Goal: Task Accomplishment & Management: Use online tool/utility

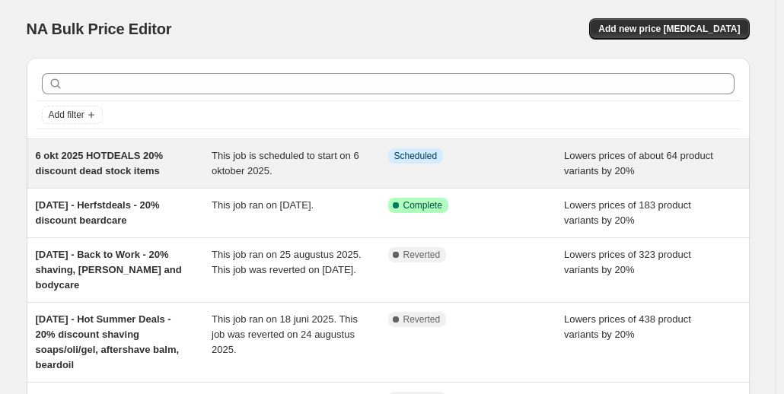
click at [133, 157] on span "6 okt 2025 HOTDEALS 20% discount dead stock items" at bounding box center [100, 163] width 128 height 27
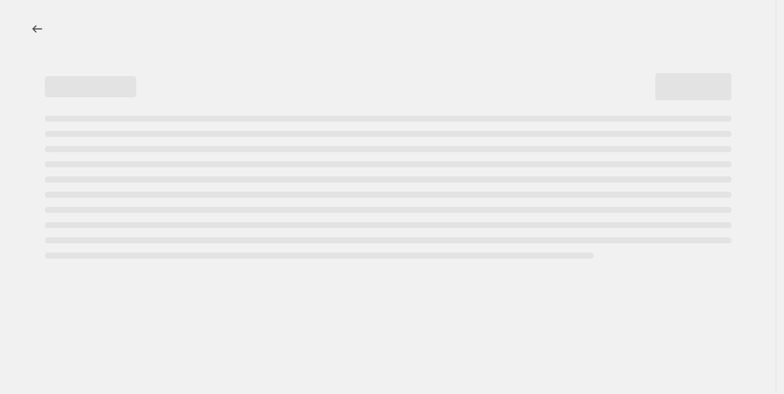
select select "percentage"
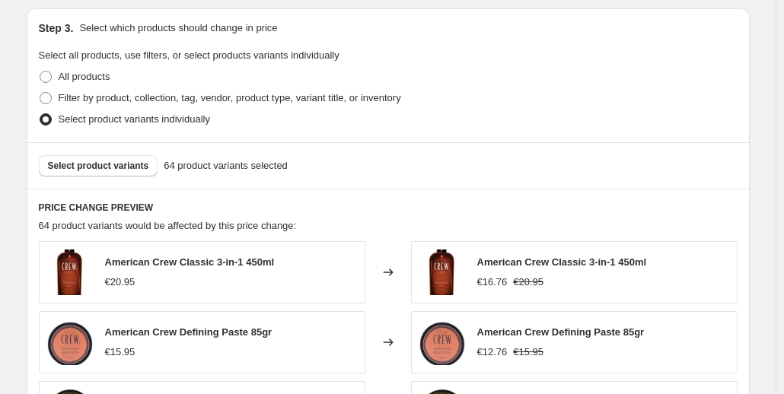
scroll to position [838, 0]
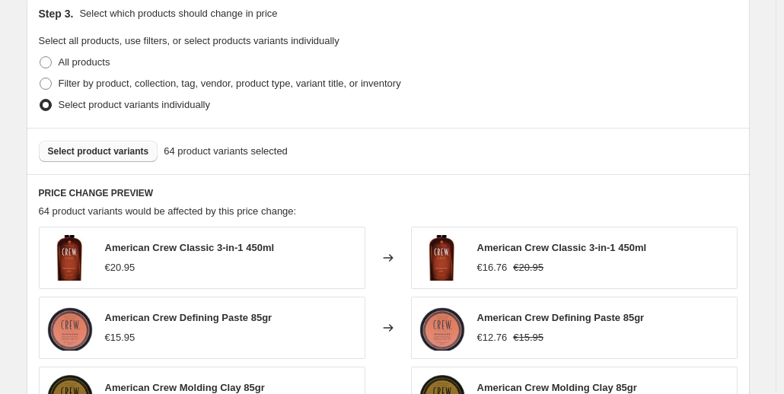
click at [107, 145] on span "Select product variants" at bounding box center [98, 151] width 101 height 12
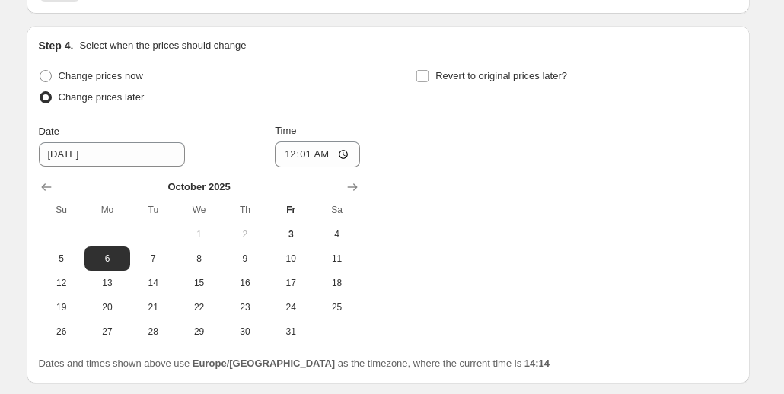
scroll to position [1528, 0]
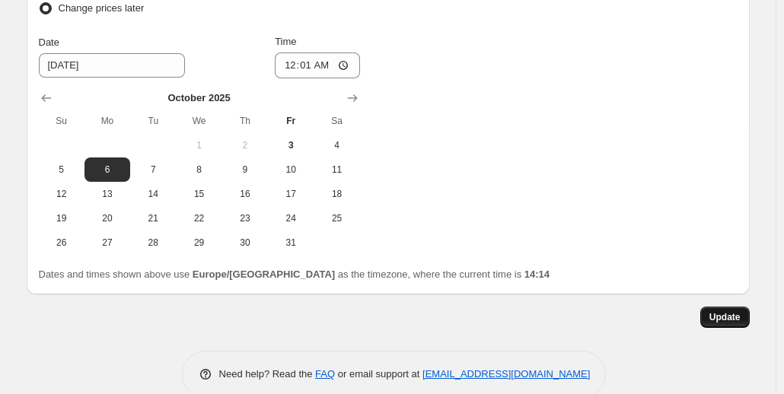
click at [717, 311] on span "Update" at bounding box center [725, 317] width 31 height 12
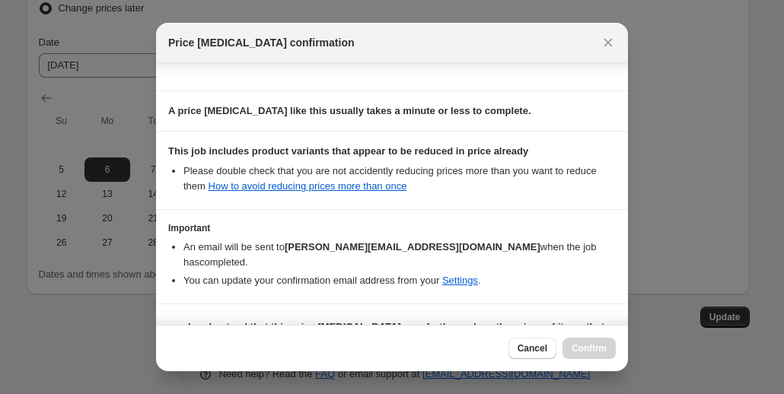
scroll to position [228, 0]
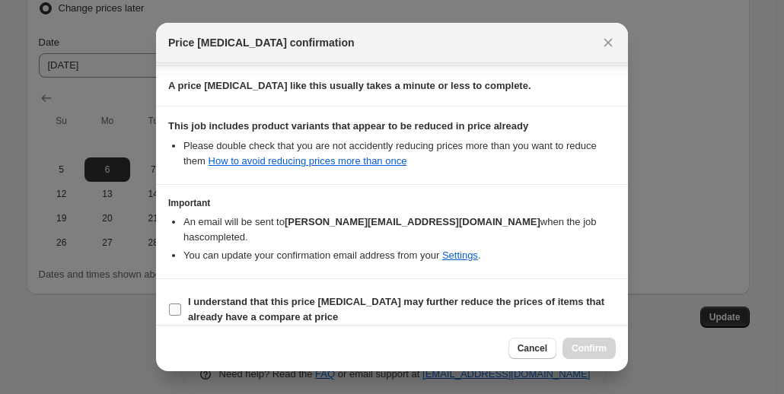
click at [324, 296] on b "I understand that this price [MEDICAL_DATA] may further reduce the prices of it…" at bounding box center [396, 309] width 417 height 27
click at [181, 304] on input "I understand that this price [MEDICAL_DATA] may further reduce the prices of it…" at bounding box center [175, 310] width 12 height 12
checkbox input "true"
click at [583, 347] on span "Confirm" at bounding box center [589, 349] width 35 height 12
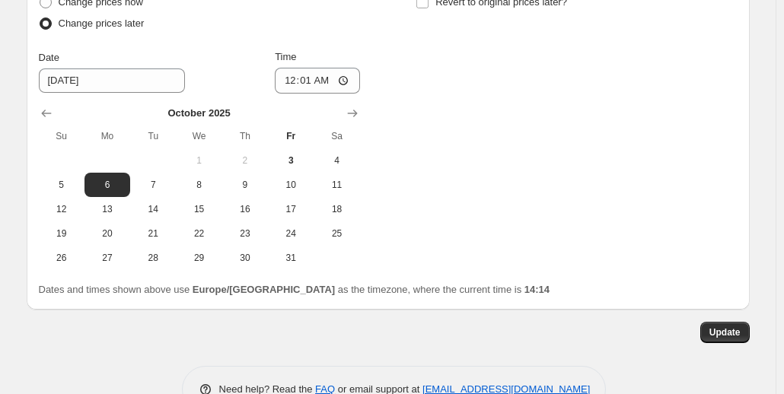
scroll to position [1528, 0]
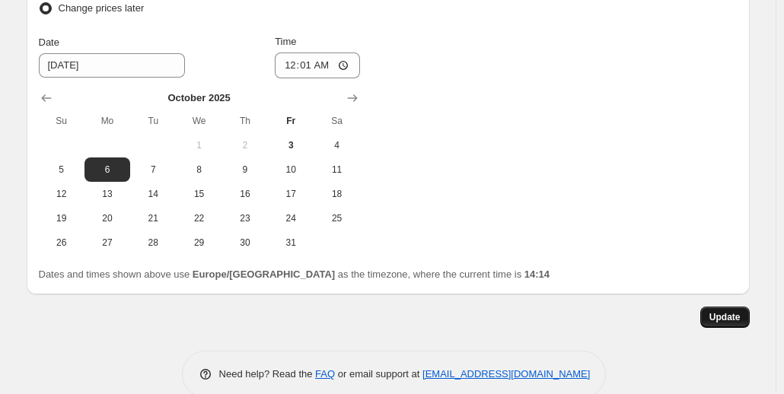
click at [719, 311] on span "Update" at bounding box center [725, 317] width 31 height 12
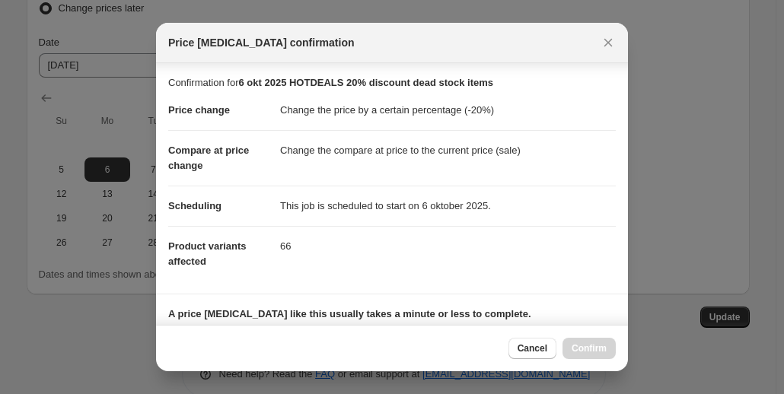
scroll to position [228, 0]
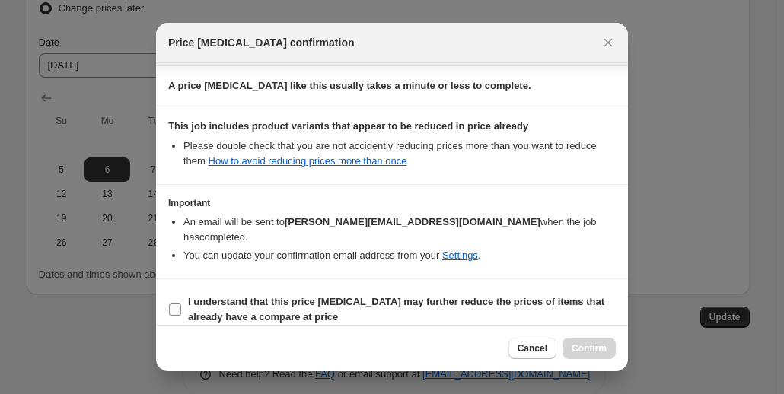
click at [220, 296] on b "I understand that this price [MEDICAL_DATA] may further reduce the prices of it…" at bounding box center [396, 309] width 417 height 27
click at [181, 304] on input "I understand that this price [MEDICAL_DATA] may further reduce the prices of it…" at bounding box center [175, 310] width 12 height 12
checkbox input "true"
click at [588, 347] on span "Confirm" at bounding box center [589, 349] width 35 height 12
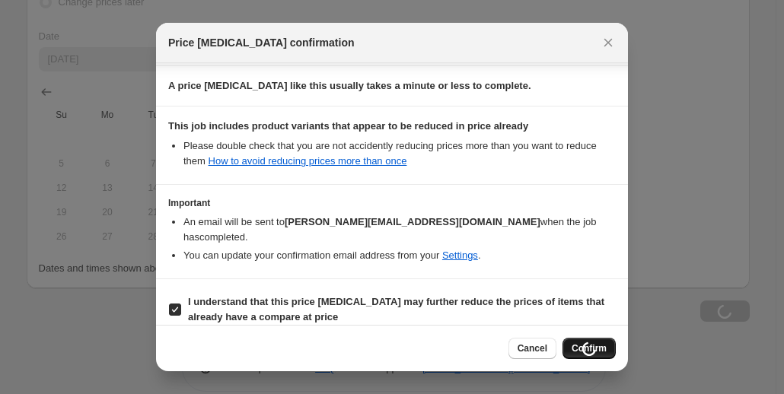
scroll to position [1528, 0]
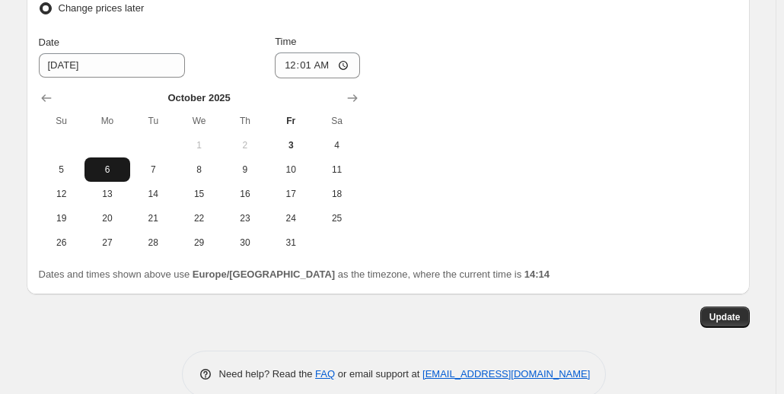
click at [102, 164] on span "6" at bounding box center [108, 170] width 34 height 12
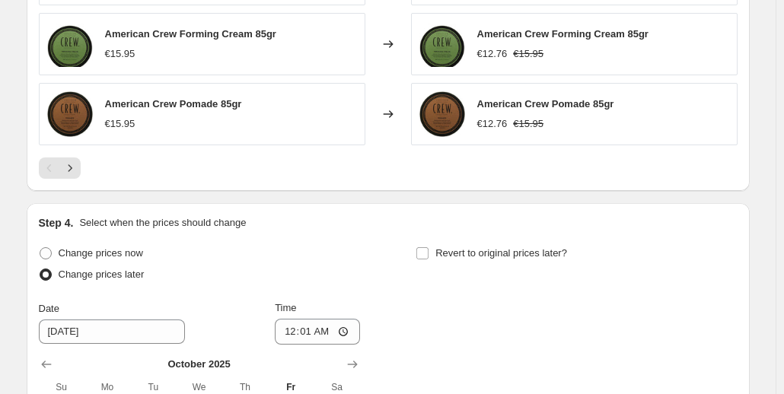
scroll to position [1300, 0]
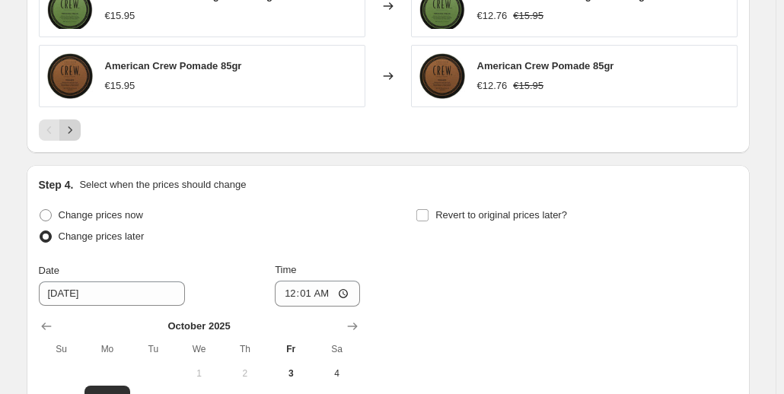
click at [78, 123] on icon "Next" at bounding box center [69, 130] width 15 height 15
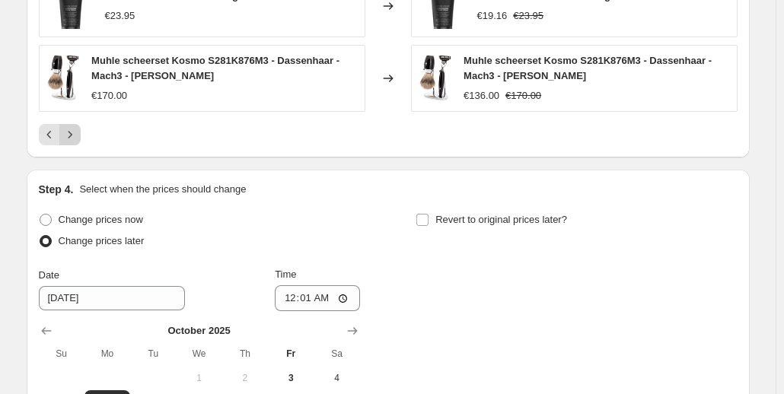
click at [78, 127] on icon "Next" at bounding box center [69, 134] width 15 height 15
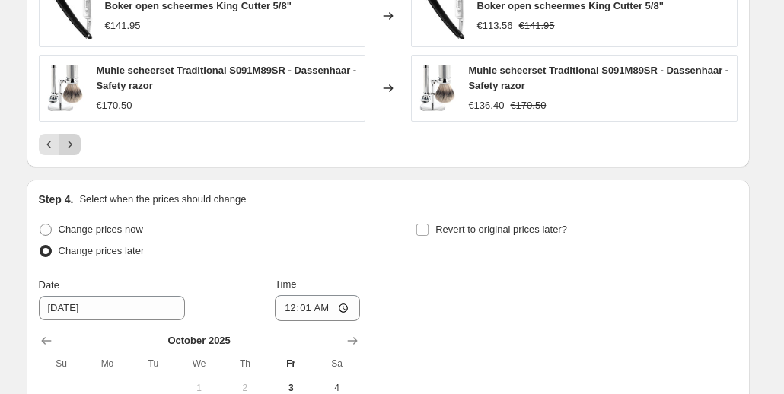
click at [75, 137] on icon "Next" at bounding box center [69, 144] width 15 height 15
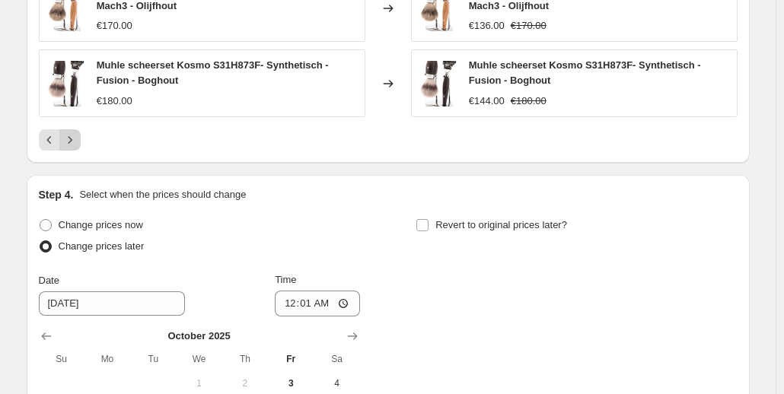
click at [72, 136] on icon "Next" at bounding box center [70, 139] width 4 height 7
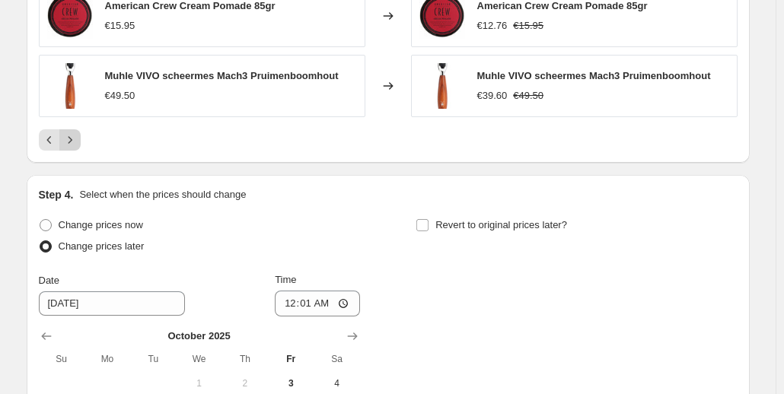
click at [75, 129] on button "Next" at bounding box center [69, 139] width 21 height 21
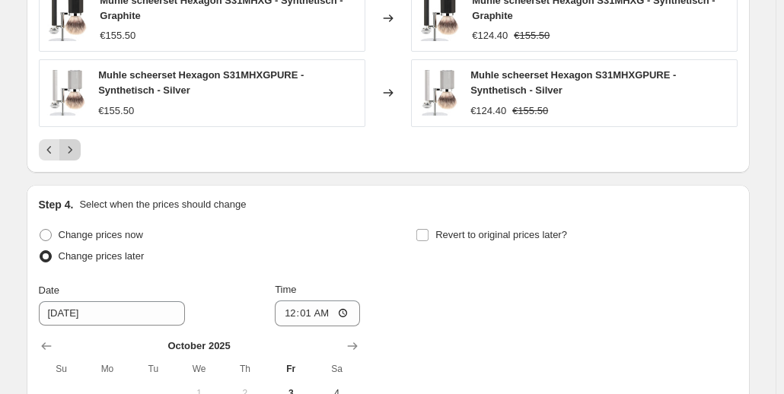
click at [71, 142] on icon "Next" at bounding box center [69, 149] width 15 height 15
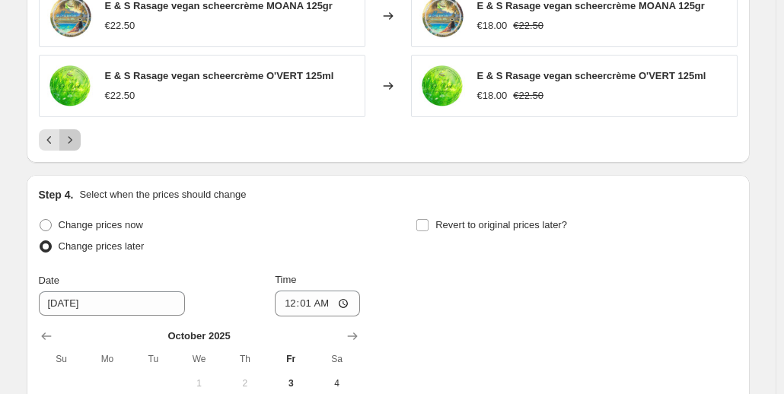
click at [71, 133] on icon "Next" at bounding box center [69, 140] width 15 height 15
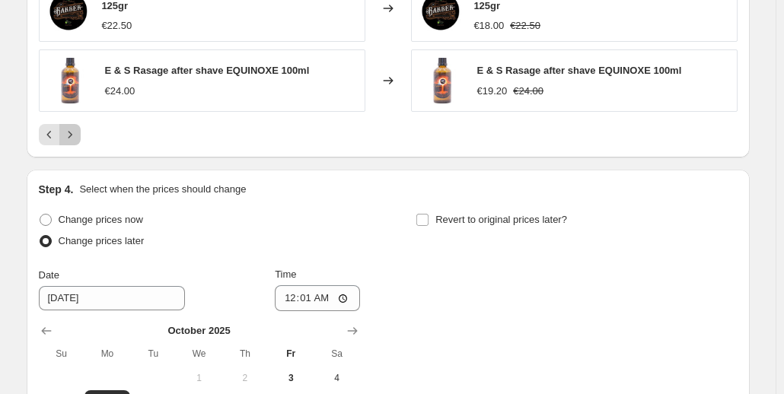
click at [72, 127] on icon "Next" at bounding box center [69, 134] width 15 height 15
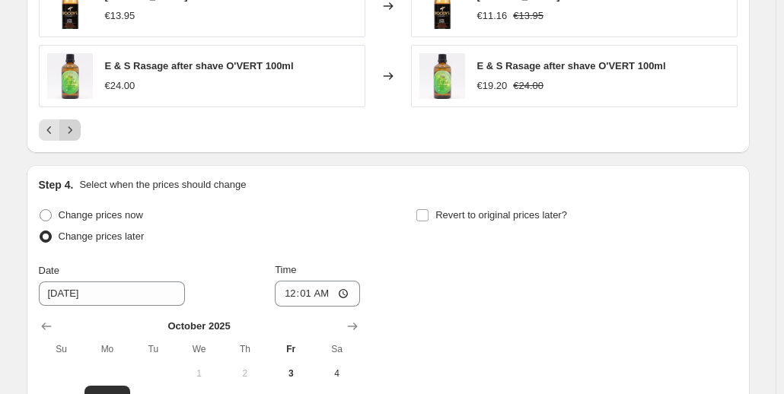
click at [75, 123] on icon "Next" at bounding box center [69, 130] width 15 height 15
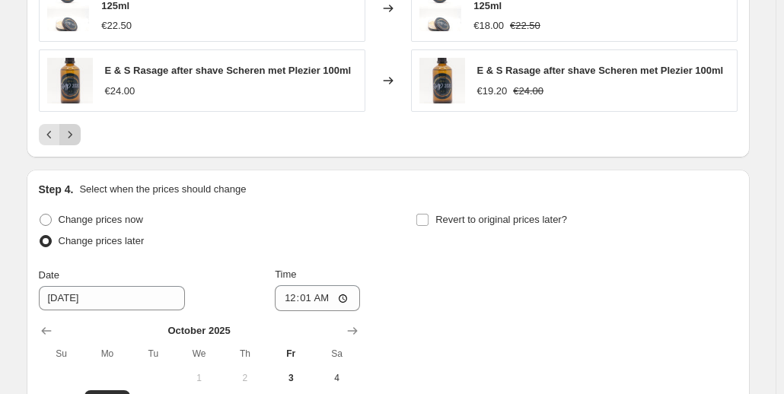
click at [75, 127] on icon "Next" at bounding box center [69, 134] width 15 height 15
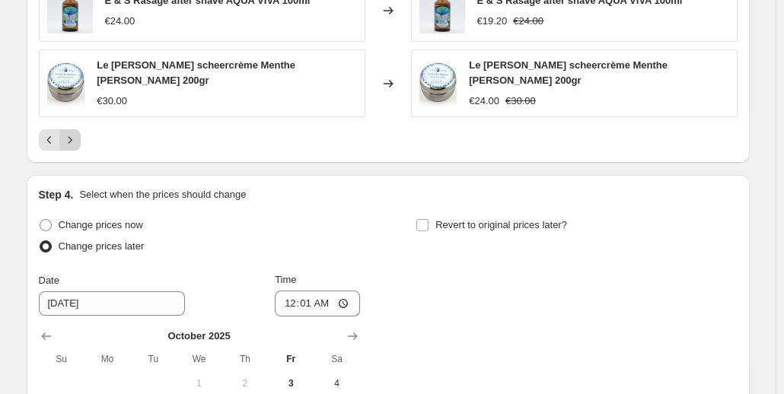
click at [75, 133] on icon "Next" at bounding box center [69, 140] width 15 height 15
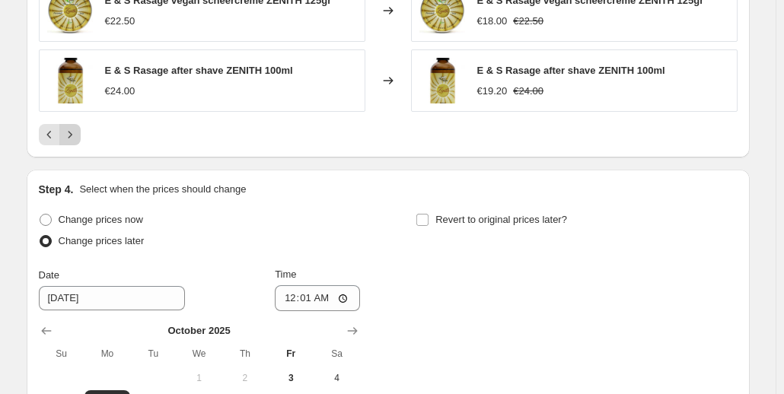
click at [76, 127] on icon "Next" at bounding box center [69, 134] width 15 height 15
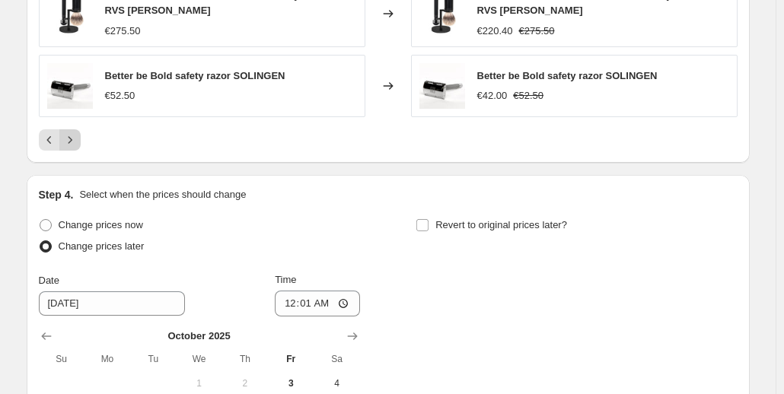
click at [78, 133] on icon "Next" at bounding box center [69, 140] width 15 height 15
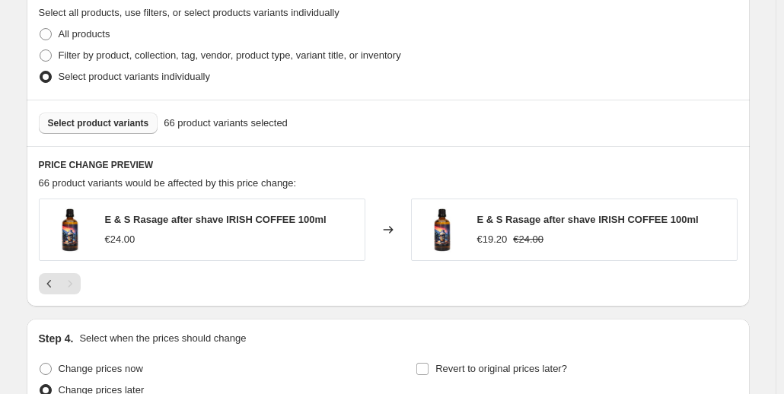
scroll to position [914, 0]
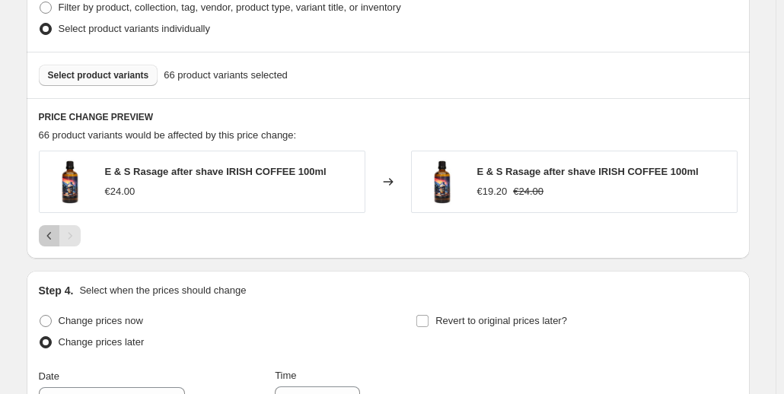
click at [53, 228] on icon "Previous" at bounding box center [49, 235] width 15 height 15
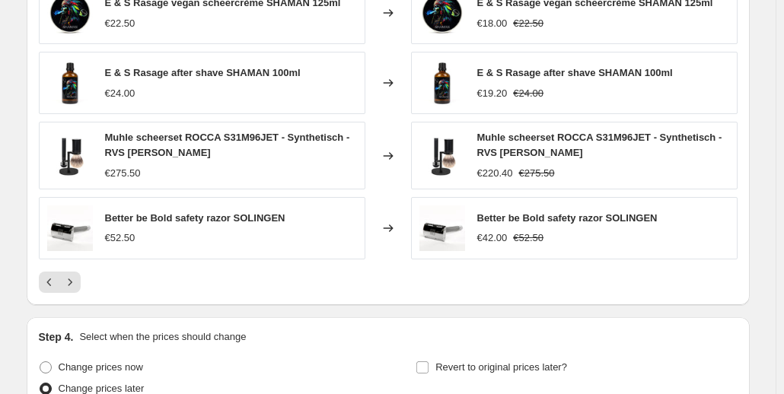
scroll to position [1218, 0]
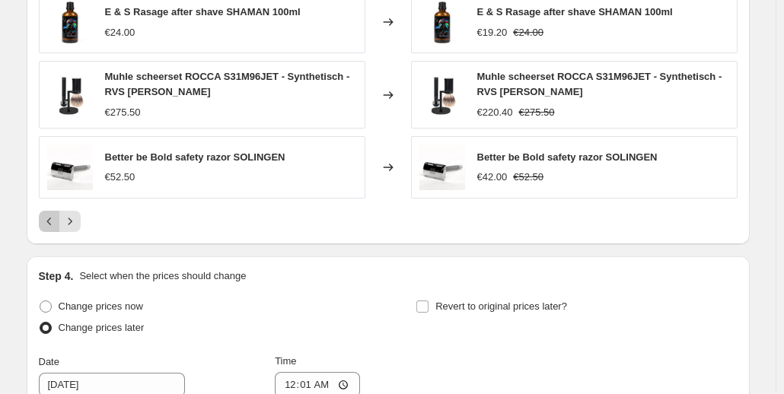
click at [50, 214] on icon "Previous" at bounding box center [49, 221] width 15 height 15
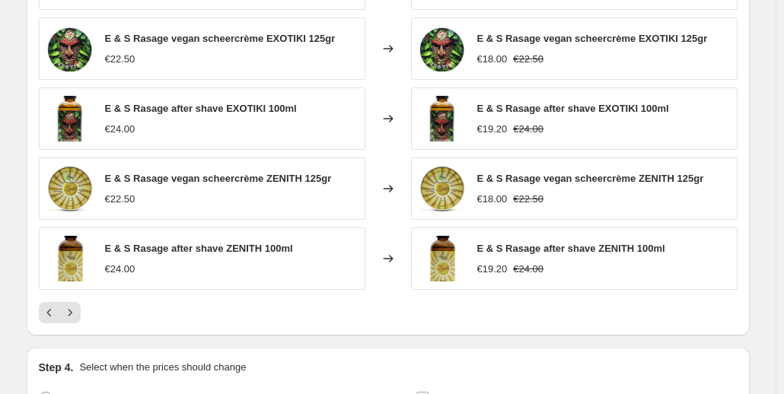
scroll to position [1142, 0]
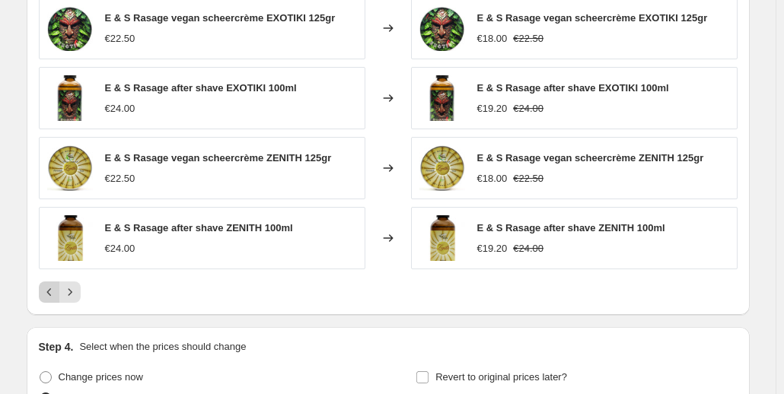
click at [53, 285] on icon "Previous" at bounding box center [49, 292] width 15 height 15
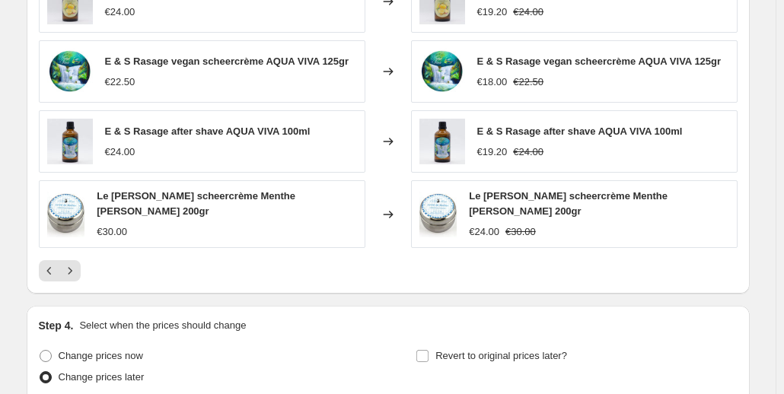
scroll to position [1218, 0]
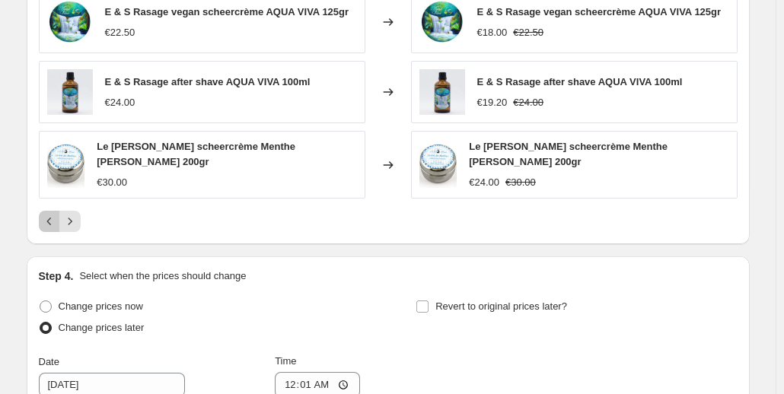
click at [50, 214] on icon "Previous" at bounding box center [49, 221] width 15 height 15
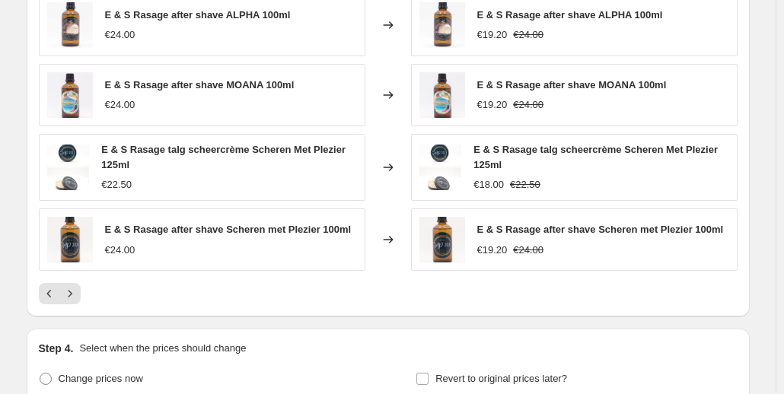
scroll to position [1142, 0]
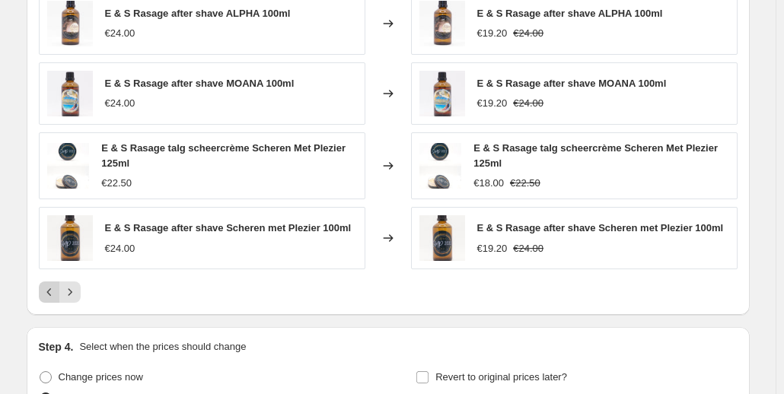
click at [51, 285] on icon "Previous" at bounding box center [49, 292] width 15 height 15
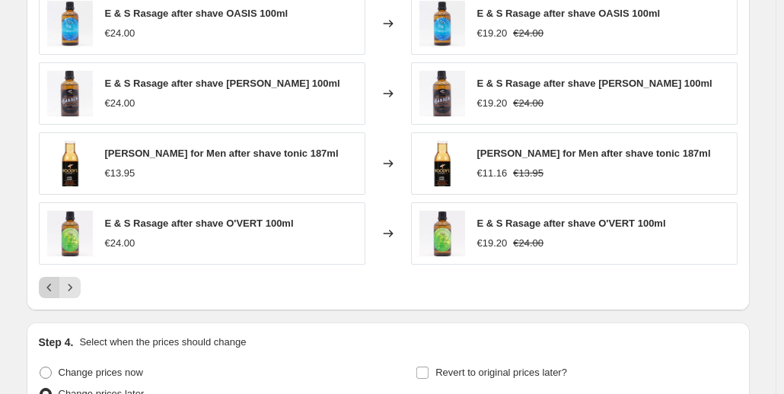
click at [50, 280] on icon "Previous" at bounding box center [49, 287] width 15 height 15
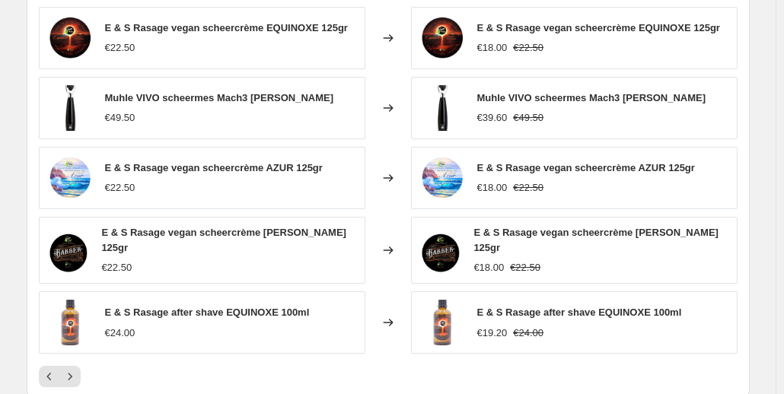
scroll to position [1066, 0]
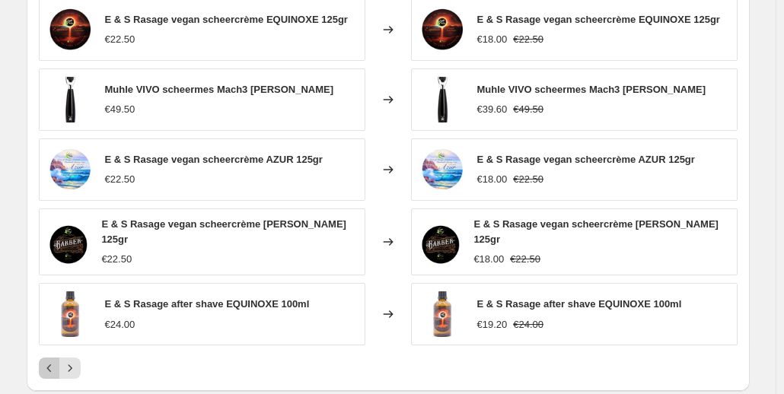
click at [52, 361] on icon "Previous" at bounding box center [49, 368] width 15 height 15
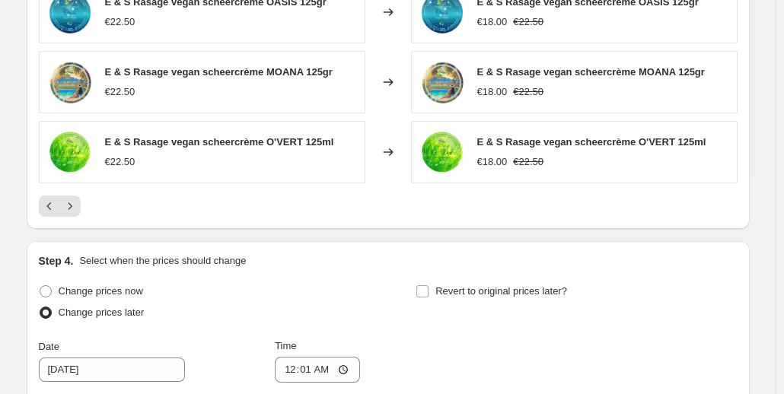
scroll to position [1310, 0]
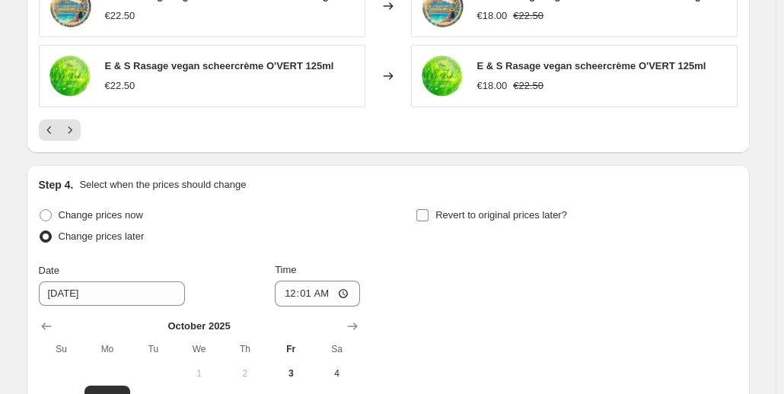
click at [428, 209] on input "Revert to original prices later?" at bounding box center [423, 215] width 12 height 12
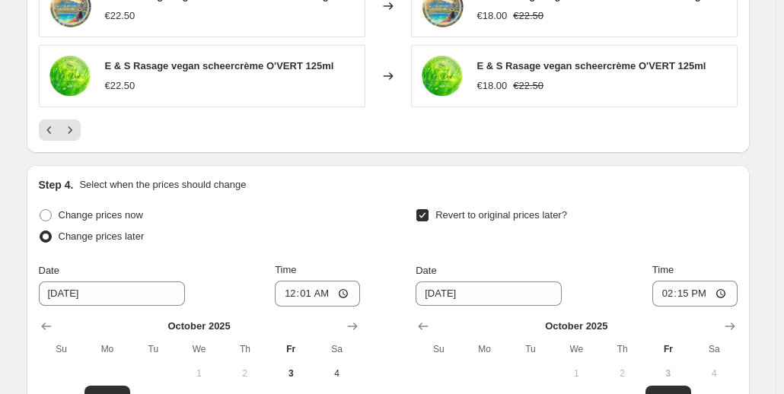
click at [427, 209] on input "Revert to original prices later?" at bounding box center [423, 215] width 12 height 12
checkbox input "false"
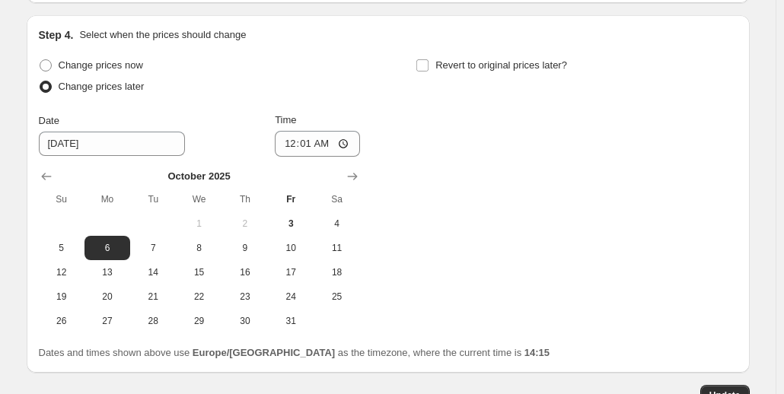
scroll to position [1462, 0]
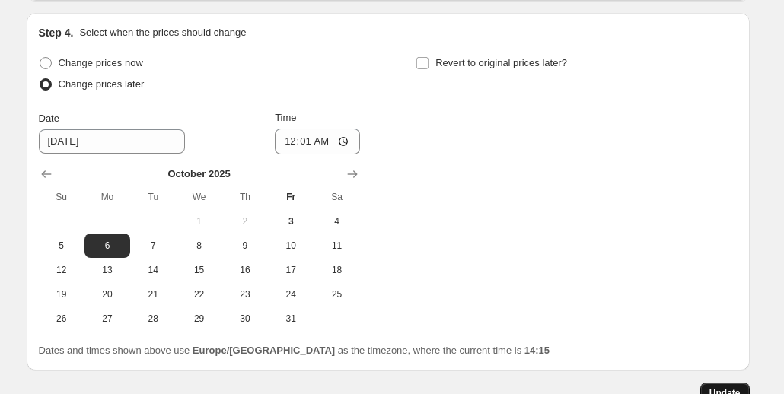
click at [730, 388] on span "Update" at bounding box center [725, 394] width 31 height 12
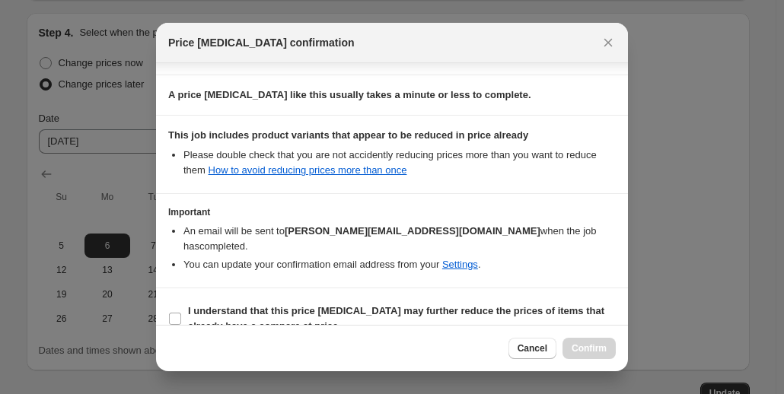
scroll to position [228, 0]
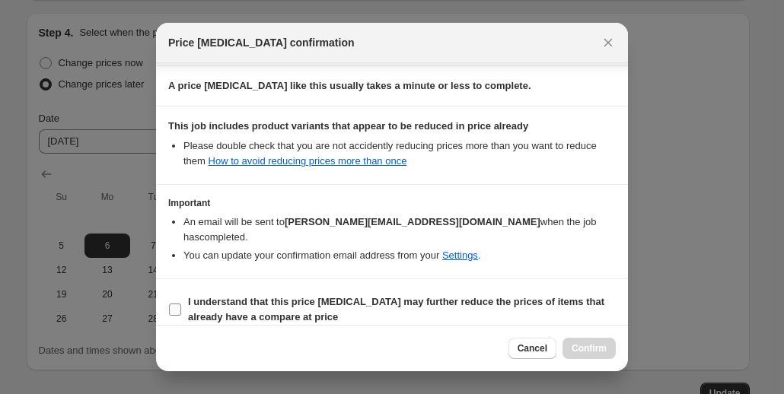
click at [289, 296] on b "I understand that this price [MEDICAL_DATA] may further reduce the prices of it…" at bounding box center [396, 309] width 417 height 27
click at [181, 304] on input "I understand that this price [MEDICAL_DATA] may further reduce the prices of it…" at bounding box center [175, 310] width 12 height 12
checkbox input "true"
click at [583, 350] on span "Confirm" at bounding box center [589, 349] width 35 height 12
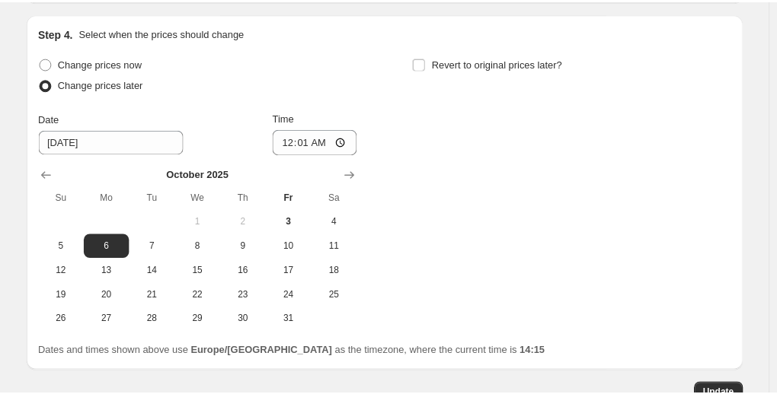
scroll to position [1234, 0]
